Goal: Task Accomplishment & Management: Use online tool/utility

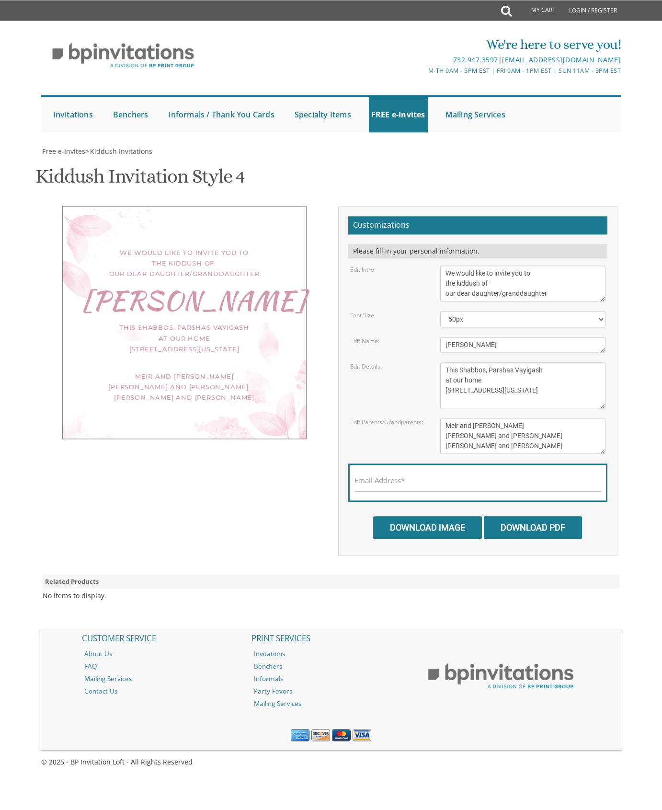
scroll to position [147, 0]
drag, startPoint x: 547, startPoint y: 223, endPoint x: 512, endPoint y: 227, distance: 35.2
click at [512, 362] on textarea "This Shabbos, Parshas Vayigash at our home [STREET_ADDRESS][US_STATE]" at bounding box center [523, 385] width 166 height 46
drag, startPoint x: 481, startPoint y: 199, endPoint x: 438, endPoint y: 203, distance: 42.3
click at [440, 337] on textarea "[PERSON_NAME]" at bounding box center [523, 345] width 166 height 16
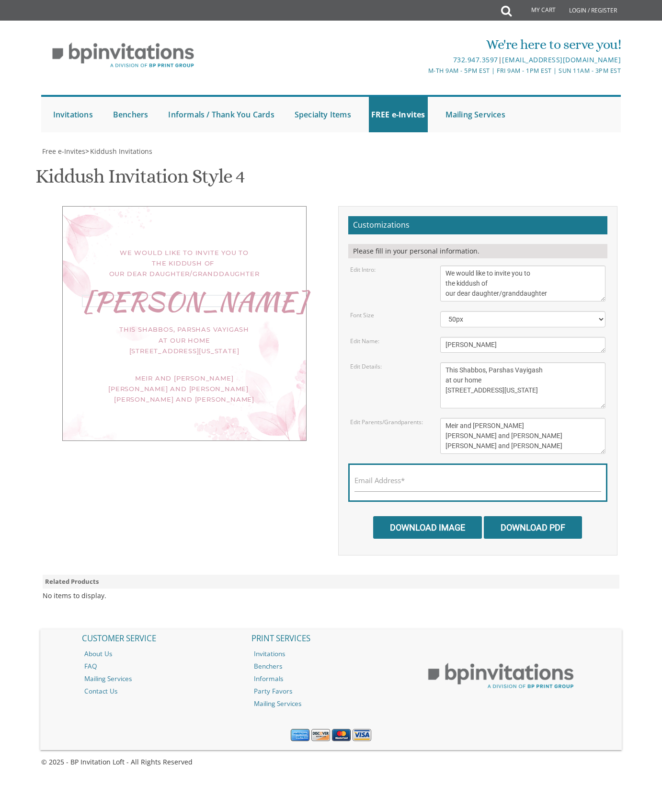
type textarea "[PERSON_NAME]"
drag, startPoint x: 539, startPoint y: 226, endPoint x: 520, endPoint y: 227, distance: 18.7
click at [520, 362] on textarea "This Shabbos, Parshas Vayigash at our home [STREET_ADDRESS][US_STATE]" at bounding box center [523, 385] width 166 height 46
type textarea "This Shabbos, Parshas Eikev at our home [STREET_ADDRESS][US_STATE]"
drag, startPoint x: 516, startPoint y: 278, endPoint x: 443, endPoint y: 279, distance: 73.3
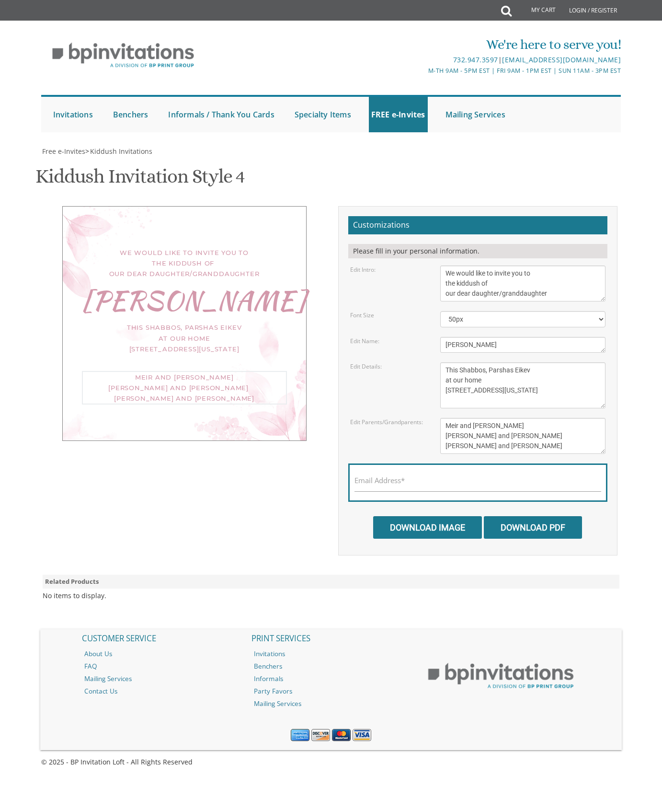
click at [443, 418] on textarea "Meir and [PERSON_NAME] [PERSON_NAME] and [PERSON_NAME] [PERSON_NAME] and [PERSO…" at bounding box center [523, 436] width 166 height 36
drag, startPoint x: 532, startPoint y: 292, endPoint x: 441, endPoint y: 294, distance: 91.1
click at [441, 418] on textarea "Meir and [PERSON_NAME] [PERSON_NAME] and [PERSON_NAME] [PERSON_NAME] and [PERSO…" at bounding box center [523, 436] width 166 height 36
drag, startPoint x: 539, startPoint y: 295, endPoint x: 441, endPoint y: 289, distance: 98.9
click at [441, 418] on textarea "Meir and [PERSON_NAME] [PERSON_NAME] and [PERSON_NAME] [PERSON_NAME] and [PERSO…" at bounding box center [523, 436] width 166 height 36
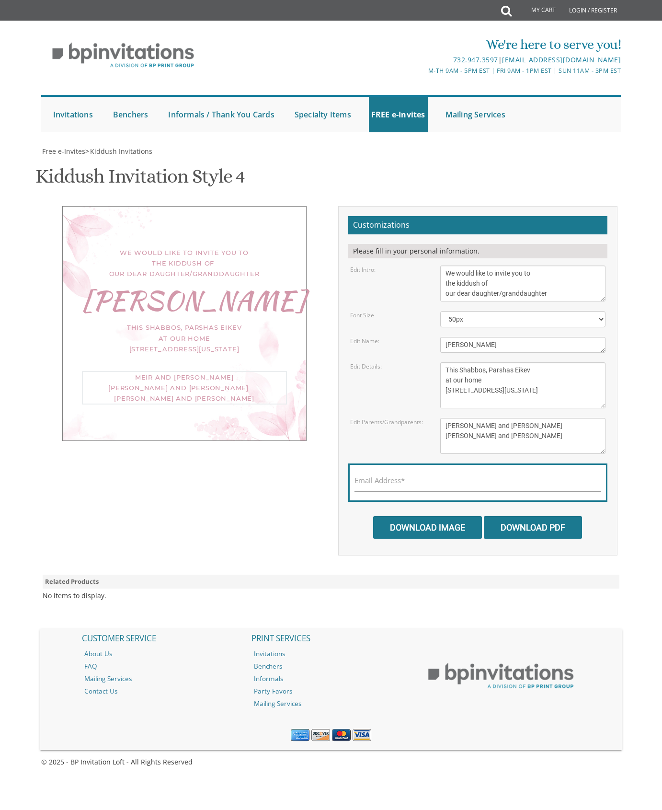
click at [471, 418] on textarea "Meir and [PERSON_NAME] [PERSON_NAME] and [PERSON_NAME] [PERSON_NAME] and [PERSO…" at bounding box center [523, 436] width 166 height 36
click at [497, 418] on textarea "Meir and [PERSON_NAME] [PERSON_NAME] and [PERSON_NAME] [PERSON_NAME] and [PERSO…" at bounding box center [523, 436] width 166 height 36
click at [514, 418] on textarea "Meir and [PERSON_NAME] [PERSON_NAME] and [PERSON_NAME] [PERSON_NAME] and [PERSO…" at bounding box center [523, 436] width 166 height 36
type textarea "[PERSON_NAME] and [PERSON_NAME] [PERSON_NAME] and [PERSON_NAME] [PERSON_NAME] a…"
drag, startPoint x: 490, startPoint y: 233, endPoint x: 433, endPoint y: 238, distance: 57.2
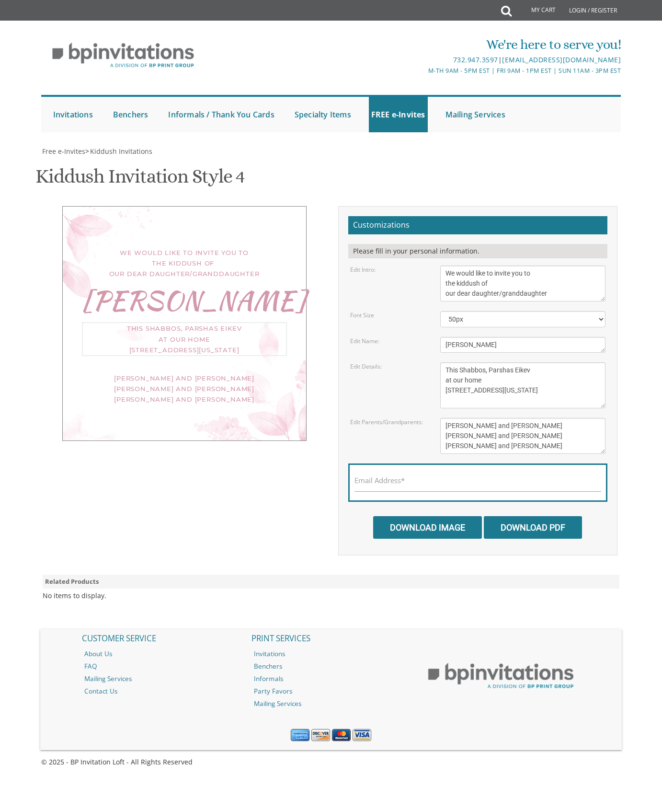
click at [440, 362] on textarea "This Shabbos, Parshas Vayigash at our home [STREET_ADDRESS][US_STATE]" at bounding box center [523, 385] width 166 height 46
drag, startPoint x: 514, startPoint y: 249, endPoint x: 443, endPoint y: 247, distance: 70.9
click at [443, 362] on textarea "This Shabbos, Parshas Vayigash at our home [STREET_ADDRESS][US_STATE]" at bounding box center [523, 385] width 166 height 46
click at [515, 362] on textarea "This Shabbos, Parshas Vayigash at our home [STREET_ADDRESS][US_STATE]" at bounding box center [523, 385] width 166 height 46
type textarea "This Shabbos, Parshas Eikev At [GEOGRAPHIC_DATA][PERSON_NAME]"
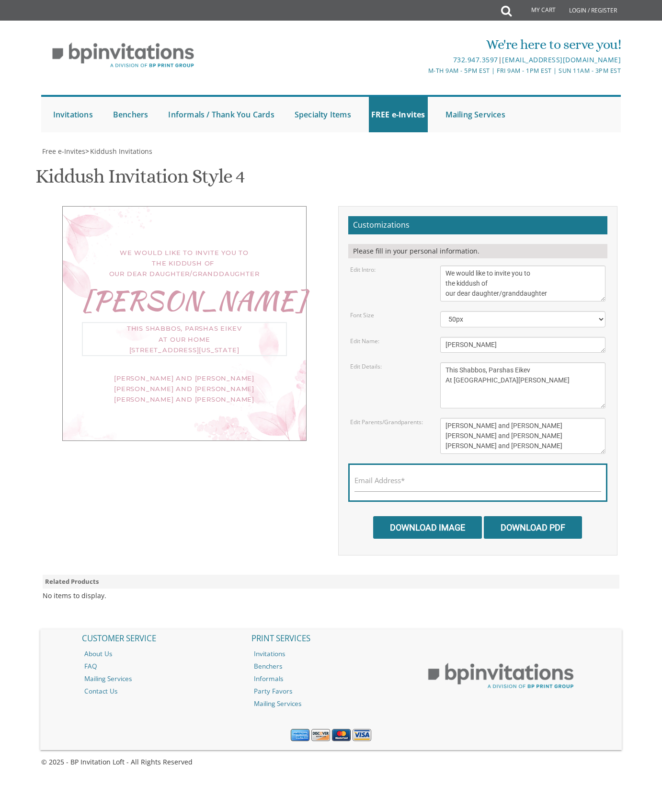
click at [546, 418] on textarea "Meir and [PERSON_NAME] [PERSON_NAME] and [PERSON_NAME] [PERSON_NAME] and [PERSO…" at bounding box center [523, 436] width 166 height 36
click at [442, 516] on input "Download Image" at bounding box center [427, 527] width 109 height 23
click at [412, 480] on input "Email Address*" at bounding box center [478, 486] width 247 height 12
type input "S"
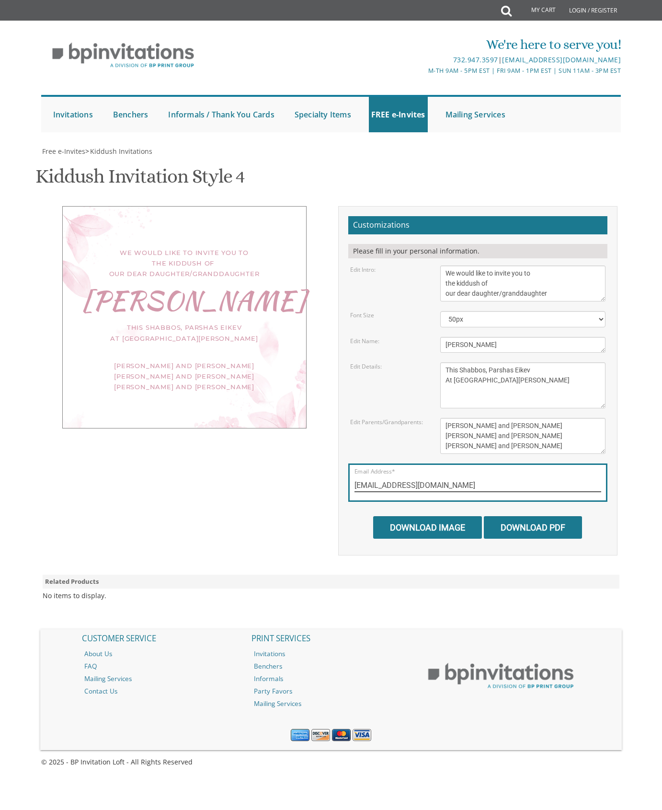
type input "[EMAIL_ADDRESS][DOMAIN_NAME]"
click at [437, 516] on input "Download Image" at bounding box center [427, 527] width 109 height 23
click at [445, 265] on textarea "We would like to invite you to the kiddush of our dear daughter/granddaughter" at bounding box center [523, 283] width 166 height 36
click at [522, 265] on textarea "We would like to invite you to the kiddush of our dear daughter/granddaughter" at bounding box center [523, 283] width 166 height 36
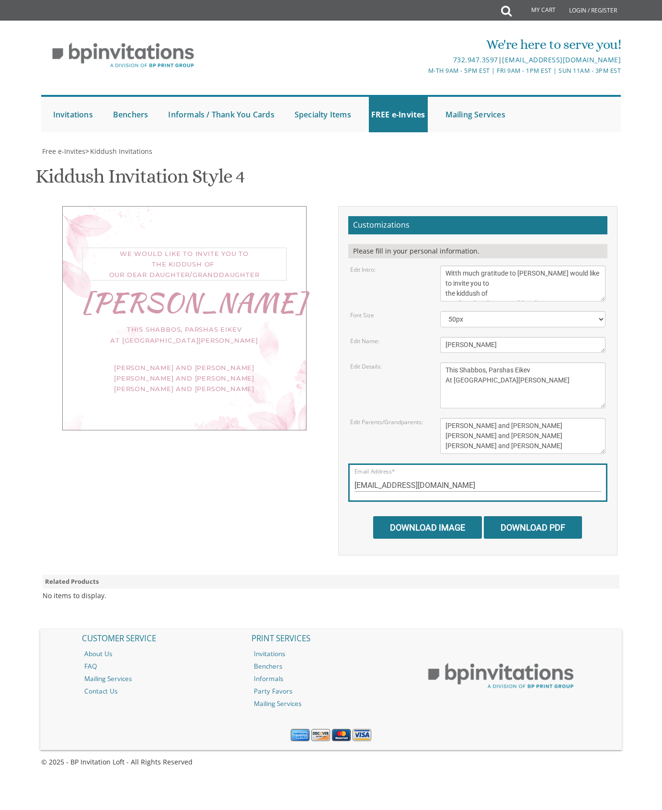
click at [545, 265] on textarea "We would like to invite you to the kiddush of our dear daughter/granddaughter" at bounding box center [523, 283] width 166 height 36
click at [544, 265] on textarea "We would like to invite you to the kiddush of our dear daughter/granddaughter" at bounding box center [523, 283] width 166 height 36
type textarea "Witth much gratitude to Hashem We would like to invite you to the kiddush of ou…"
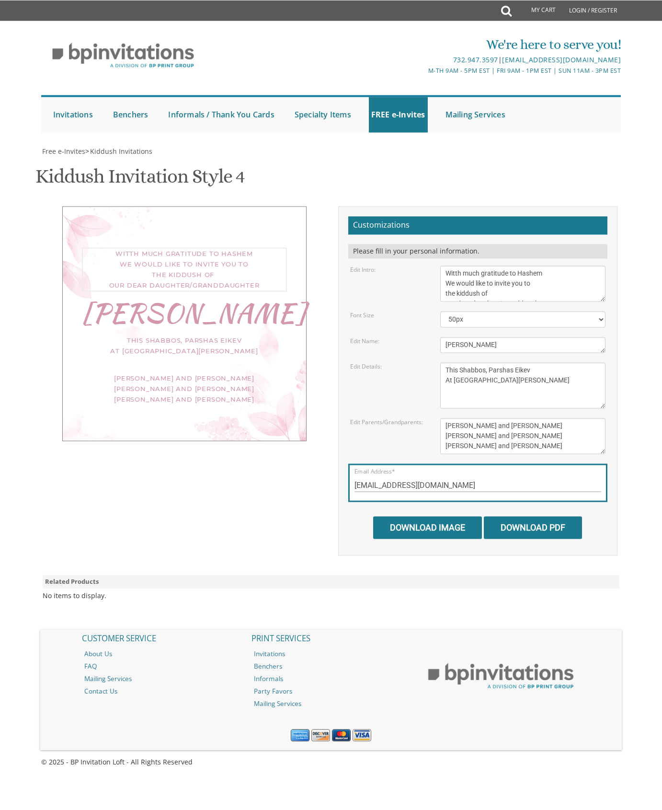
scroll to position [244, 0]
click at [137, 373] on div "[PERSON_NAME] and [PERSON_NAME] [PERSON_NAME] and [PERSON_NAME] [PERSON_NAME] a…" at bounding box center [184, 389] width 205 height 32
click at [444, 418] on textarea "Meir and [PERSON_NAME] [PERSON_NAME] and [PERSON_NAME] [PERSON_NAME] and [PERSO…" at bounding box center [523, 436] width 166 height 36
click at [443, 418] on textarea "Meir and [PERSON_NAME] [PERSON_NAME] and [PERSON_NAME] [PERSON_NAME] and [PERSO…" at bounding box center [523, 436] width 166 height 36
type textarea "[PERSON_NAME] and [PERSON_NAME][DEMOGRAPHIC_DATA] and [PERSON_NAME] and [PERSON…"
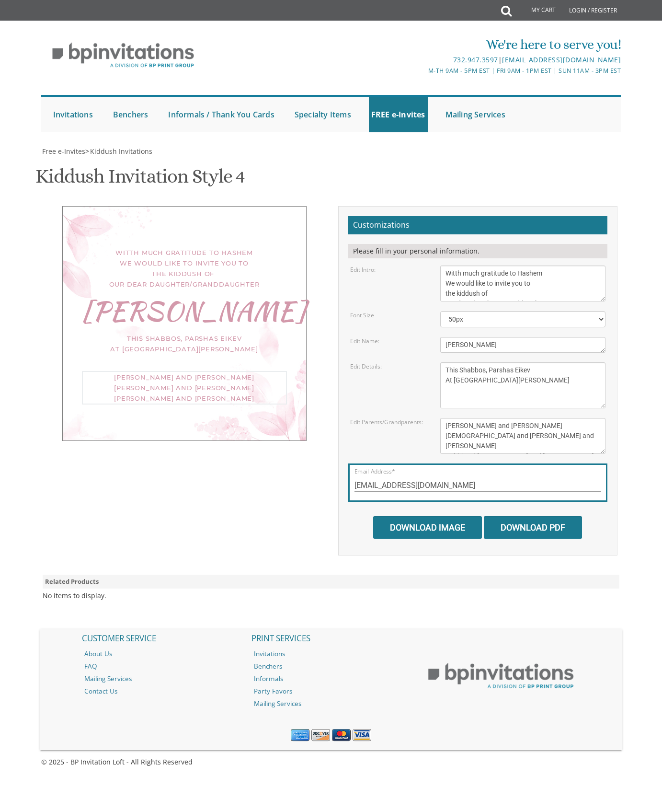
click at [521, 362] on textarea "This Shabbos, Parshas Vayigash at our home [STREET_ADDRESS][US_STATE]" at bounding box center [523, 385] width 166 height 46
click at [457, 265] on textarea "We would like to invite you to the kiddush of our dear daughter/granddaughter" at bounding box center [523, 283] width 166 height 36
click at [561, 265] on textarea "We would like to invite you to the kiddush of our dear daughter/granddaughter" at bounding box center [523, 283] width 166 height 36
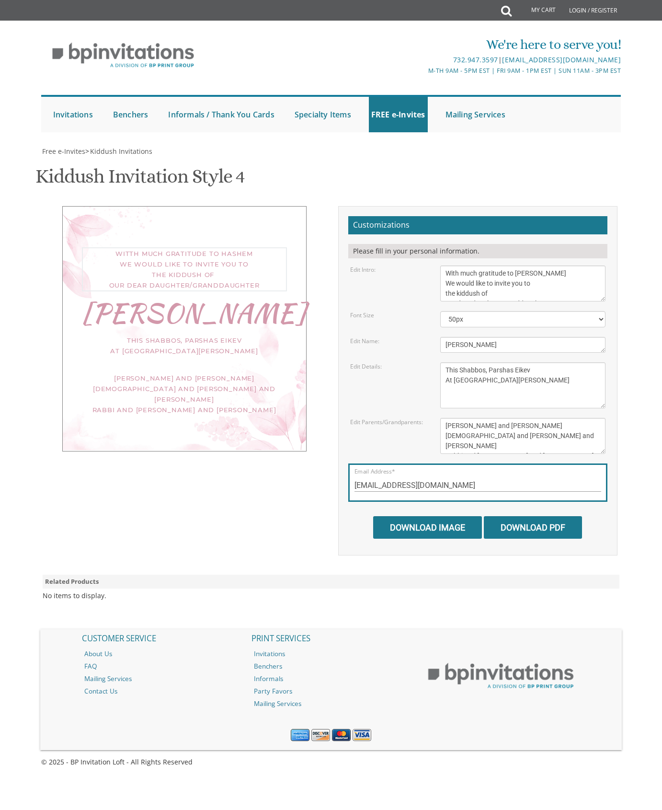
type textarea "With much gratitude to [PERSON_NAME] We would like to invite you to the kiddush…"
click at [454, 311] on select "40px 50px 60px 70px" at bounding box center [523, 319] width 166 height 16
click at [549, 362] on textarea "This Shabbos, Parshas Vayigash at our home [STREET_ADDRESS][US_STATE]" at bounding box center [523, 385] width 166 height 46
click at [427, 516] on input "Download Image" at bounding box center [427, 527] width 109 height 23
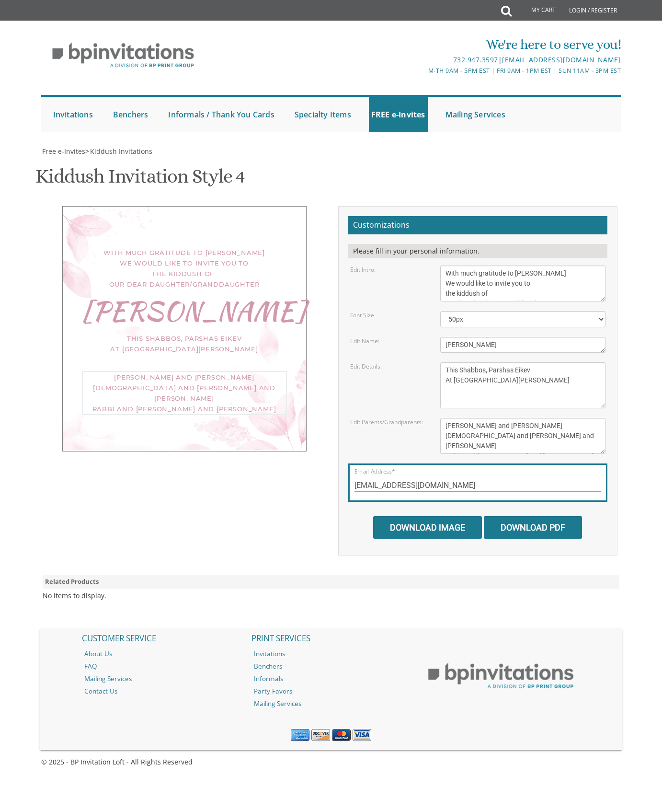
click at [537, 418] on textarea "Meir and [PERSON_NAME] [PERSON_NAME] and [PERSON_NAME] [PERSON_NAME] and [PERSO…" at bounding box center [523, 436] width 166 height 36
click at [540, 418] on textarea "Meir and [PERSON_NAME] [PERSON_NAME] and [PERSON_NAME] [PERSON_NAME] and [PERSO…" at bounding box center [523, 436] width 166 height 36
click at [513, 418] on textarea "Meir and [PERSON_NAME] [PERSON_NAME] and [PERSON_NAME] [PERSON_NAME] and [PERSO…" at bounding box center [523, 436] width 166 height 36
click at [441, 516] on input "Download Image" at bounding box center [427, 527] width 109 height 23
click at [510, 418] on textarea "Meir and [PERSON_NAME] [PERSON_NAME] and [PERSON_NAME] [PERSON_NAME] and [PERSO…" at bounding box center [523, 436] width 166 height 36
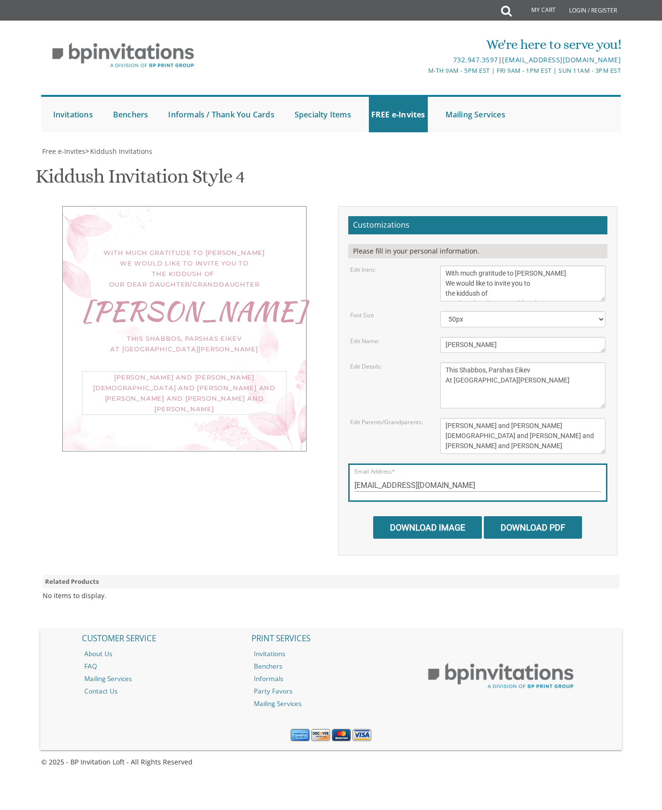
click at [529, 418] on textarea "Meir and [PERSON_NAME] [PERSON_NAME] and [PERSON_NAME] [PERSON_NAME] and [PERSO…" at bounding box center [523, 436] width 166 height 36
click at [547, 418] on textarea "Meir and [PERSON_NAME] [PERSON_NAME] and [PERSON_NAME] [PERSON_NAME] and [PERSO…" at bounding box center [523, 436] width 166 height 36
type textarea "[PERSON_NAME] and [PERSON_NAME][DEMOGRAPHIC_DATA] and [PERSON_NAME] and [PERSON…"
click at [561, 362] on textarea "This Shabbos, Parshas Vayigash at our home [STREET_ADDRESS][US_STATE]" at bounding box center [523, 385] width 166 height 46
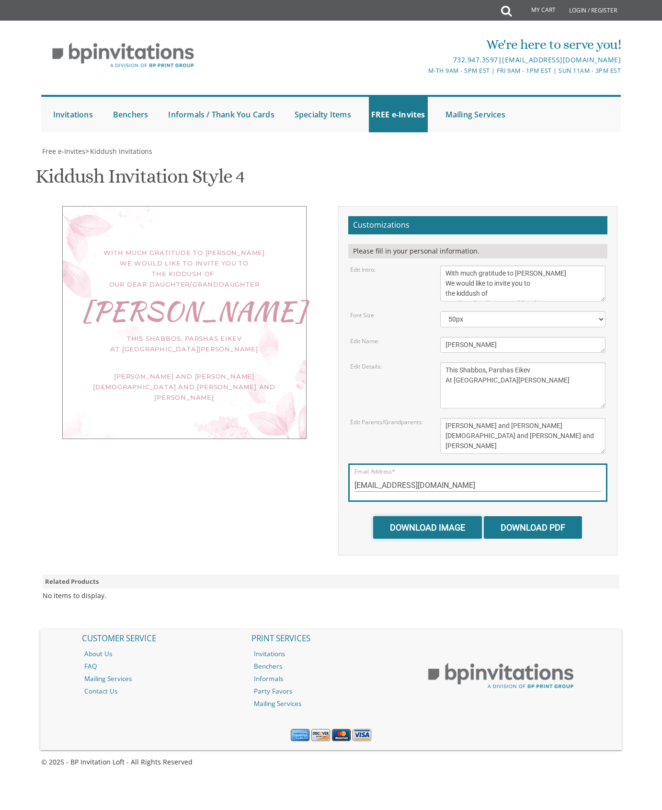
click at [400, 516] on input "Download Image" at bounding box center [427, 527] width 109 height 23
